Goal: Check status: Check status

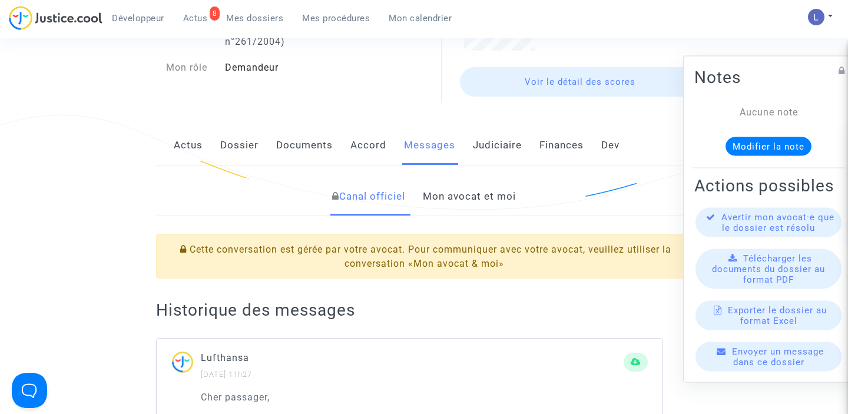
scroll to position [171, 0]
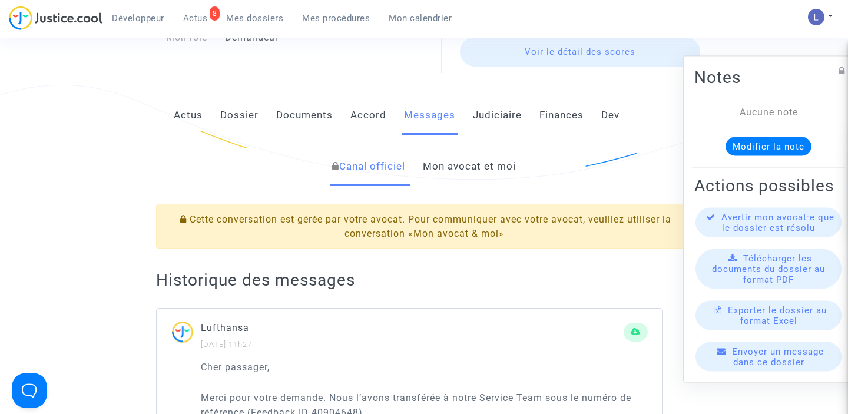
click at [453, 170] on link "Mon avocat et moi" at bounding box center [469, 166] width 93 height 39
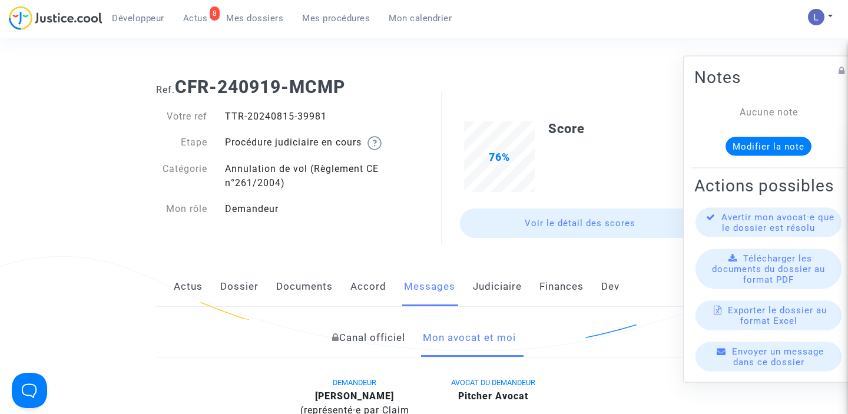
drag, startPoint x: 331, startPoint y: 120, endPoint x: 297, endPoint y: 119, distance: 34.1
click at [297, 119] on div "TTR-20240815-39981" at bounding box center [320, 116] width 208 height 14
copy div "39981"
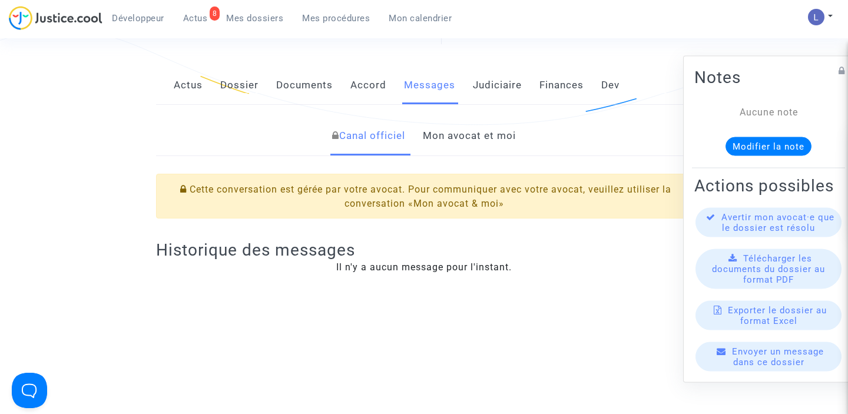
scroll to position [225, 0]
click at [455, 143] on link "Mon avocat et moi" at bounding box center [469, 136] width 93 height 39
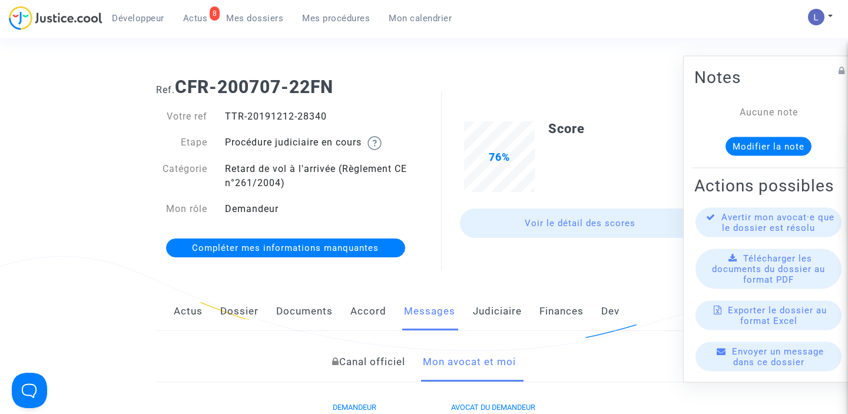
drag, startPoint x: 328, startPoint y: 115, endPoint x: 297, endPoint y: 115, distance: 31.2
click at [297, 115] on div "TTR-20191212-28340" at bounding box center [320, 116] width 208 height 14
copy div "28340"
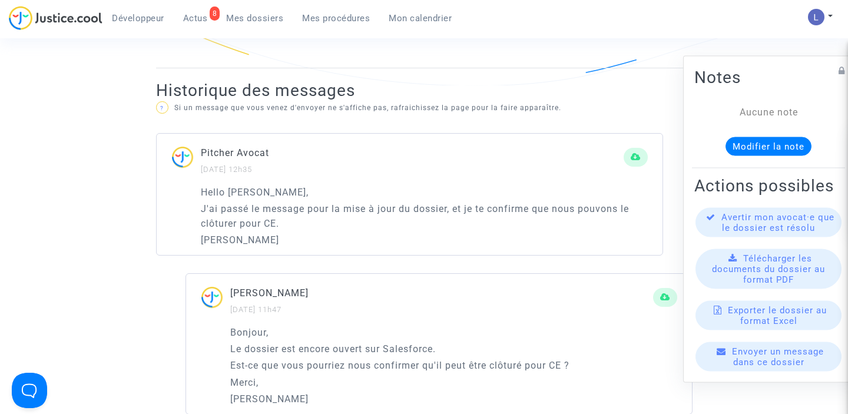
scroll to position [743, 0]
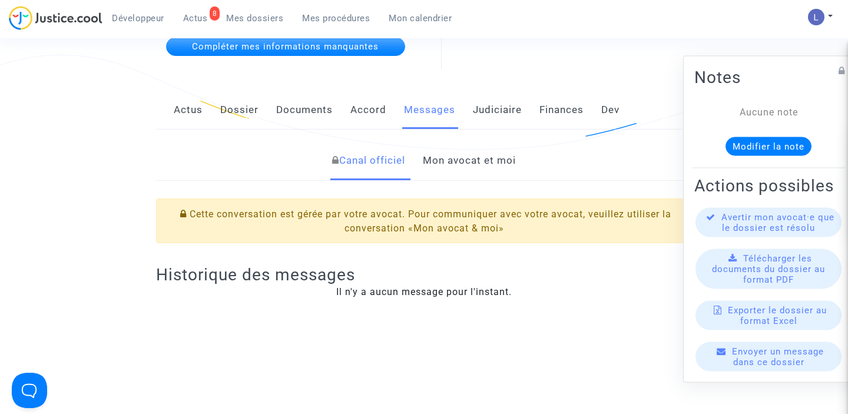
scroll to position [172, 0]
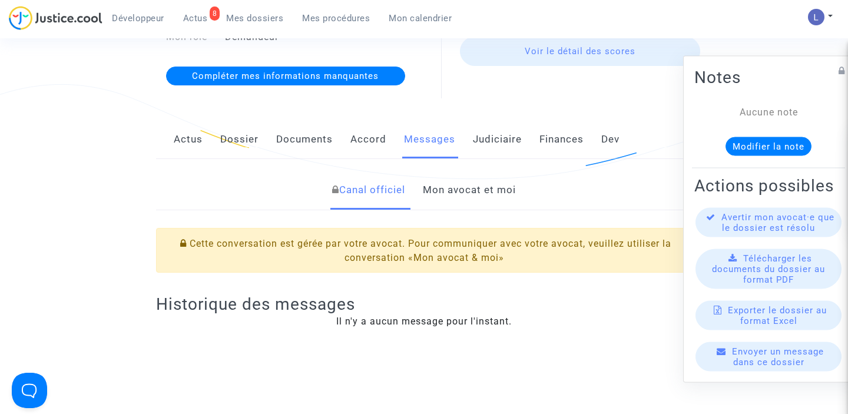
click at [482, 189] on link "Mon avocat et moi" at bounding box center [469, 190] width 93 height 39
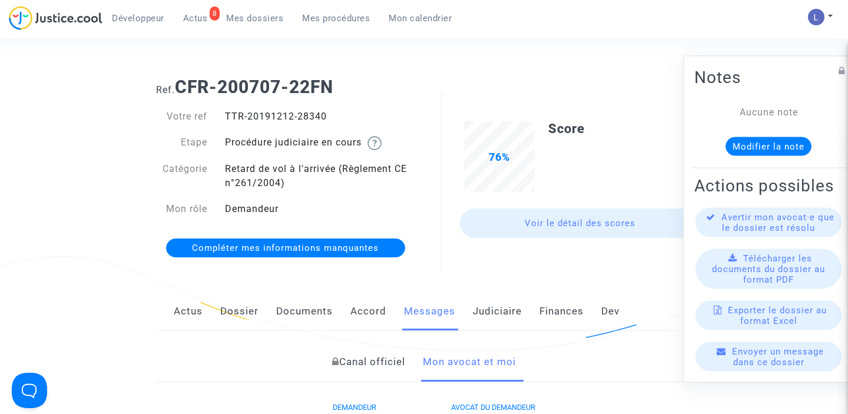
drag, startPoint x: 330, startPoint y: 121, endPoint x: 301, endPoint y: 118, distance: 29.0
click at [301, 117] on div "TTR-20191212-28340" at bounding box center [320, 116] width 208 height 14
click at [320, 125] on div "Votre ref TTR-20191212-28340 Etape Procédure judiciaire en cours Catégorie Reta…" at bounding box center [286, 168] width 260 height 118
drag, startPoint x: 327, startPoint y: 116, endPoint x: 299, endPoint y: 116, distance: 28.3
click at [299, 116] on div "TTR-20191212-28340" at bounding box center [320, 116] width 208 height 14
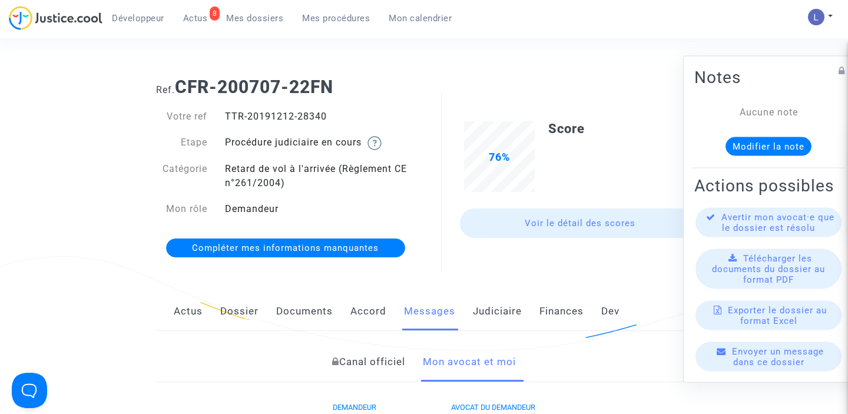
copy div "28340"
